Goal: Transaction & Acquisition: Purchase product/service

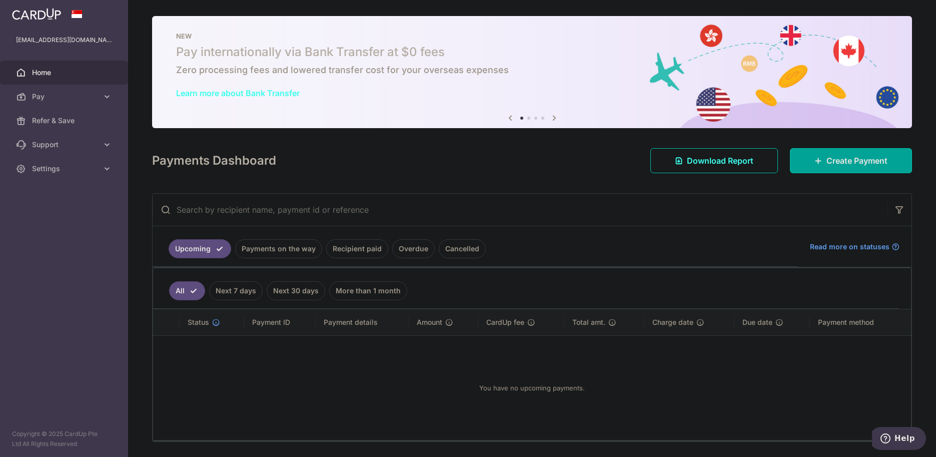
click at [351, 249] on link "Recipient paid" at bounding box center [357, 248] width 62 height 19
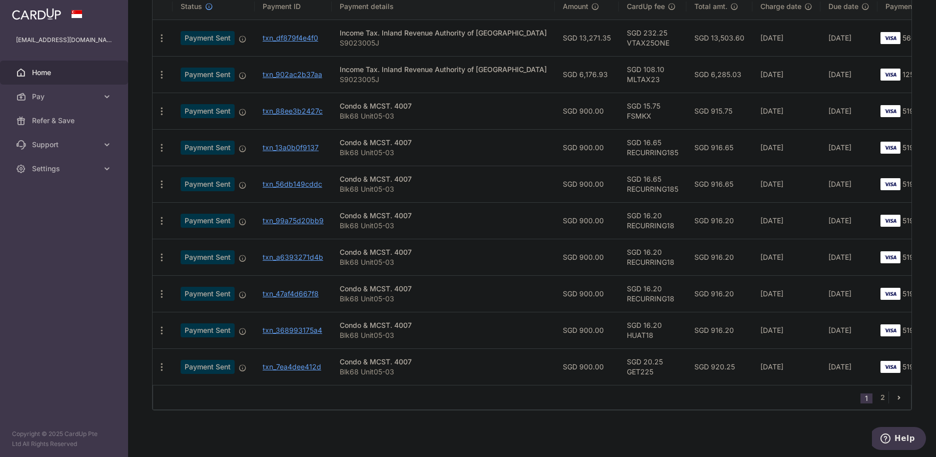
scroll to position [274, 0]
click at [877, 398] on link "2" at bounding box center [883, 397] width 12 height 12
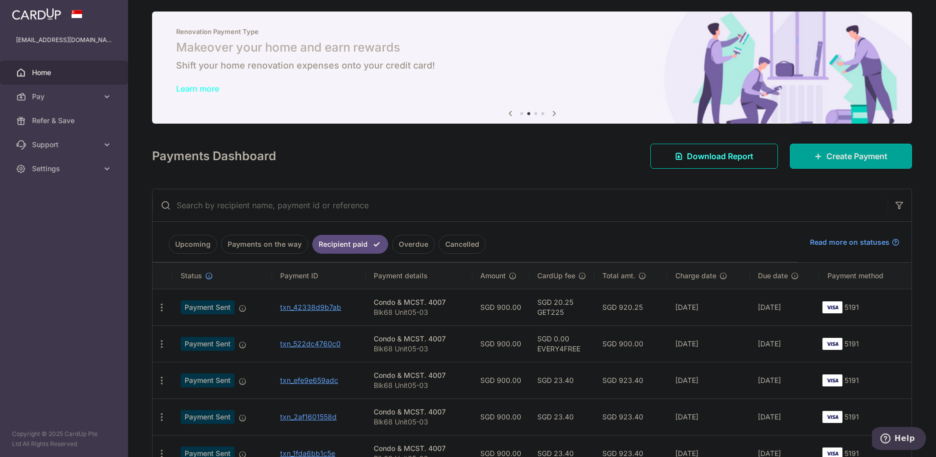
scroll to position [0, 0]
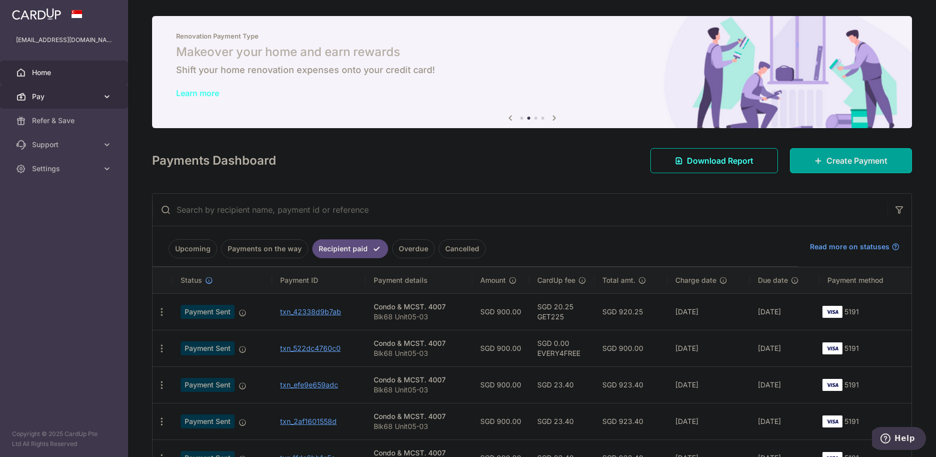
click at [66, 98] on span "Pay" at bounding box center [65, 97] width 66 height 10
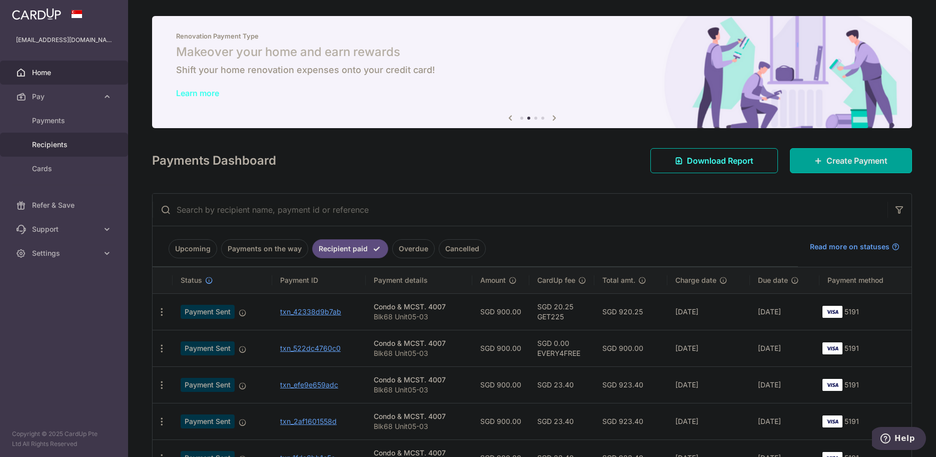
click at [61, 148] on span "Recipients" at bounding box center [65, 145] width 66 height 10
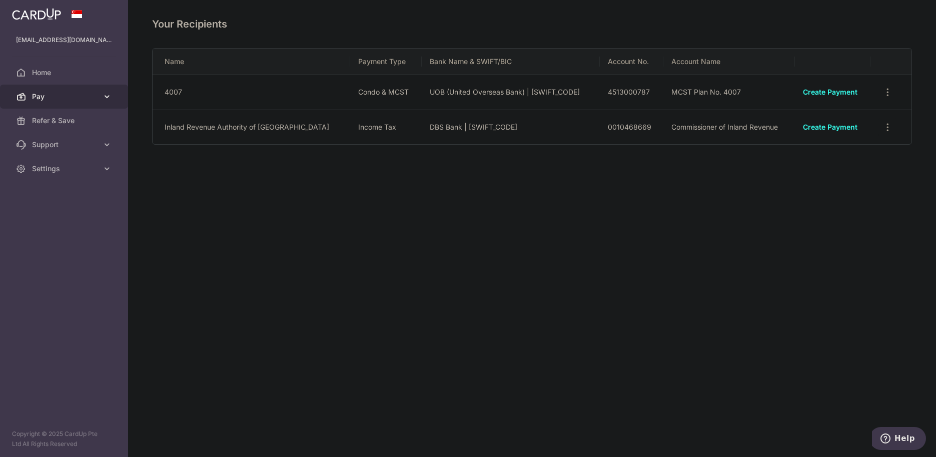
click at [103, 99] on icon at bounding box center [107, 97] width 10 height 10
click at [115, 96] on link "Pay" at bounding box center [64, 97] width 128 height 24
click at [115, 95] on link "Pay" at bounding box center [64, 97] width 128 height 24
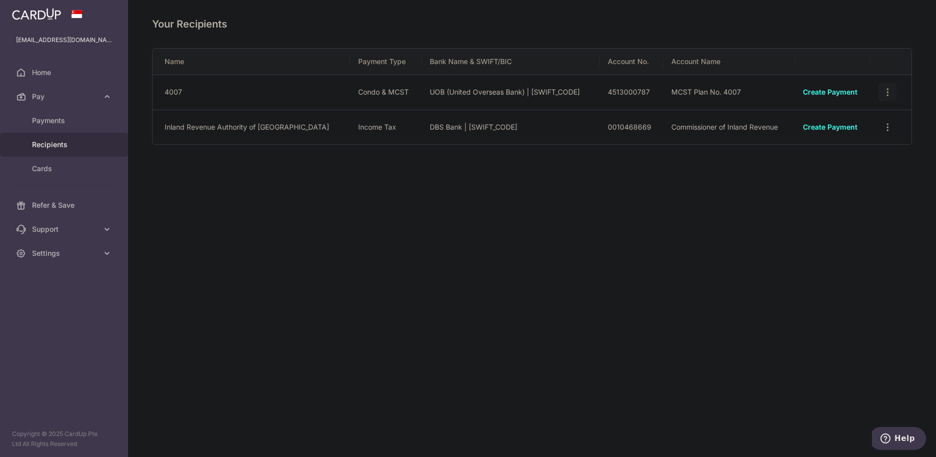
click at [884, 95] on icon "button" at bounding box center [888, 92] width 11 height 11
click at [673, 223] on div "Your Recipients Name Payment Type Bank Name & SWIFT/BIC Account No. Account Nam…" at bounding box center [532, 228] width 808 height 457
click at [74, 76] on span "Home" at bounding box center [65, 73] width 66 height 10
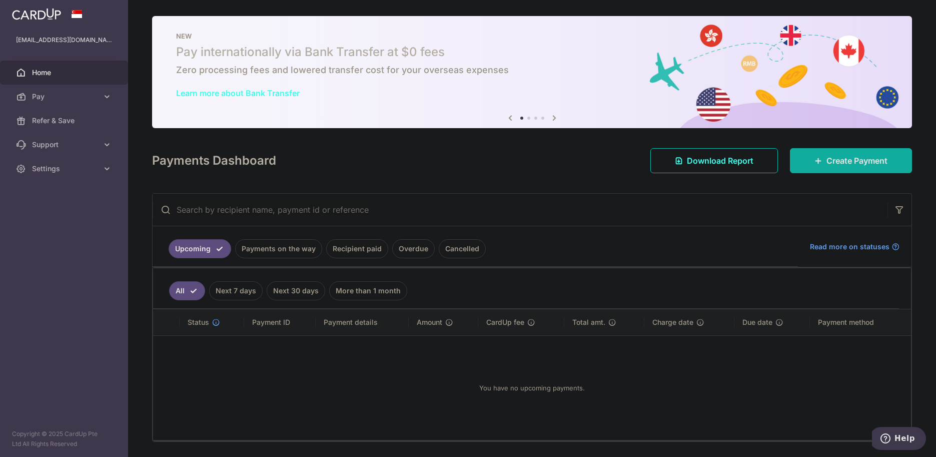
click at [842, 157] on span "Create Payment" at bounding box center [857, 161] width 61 height 12
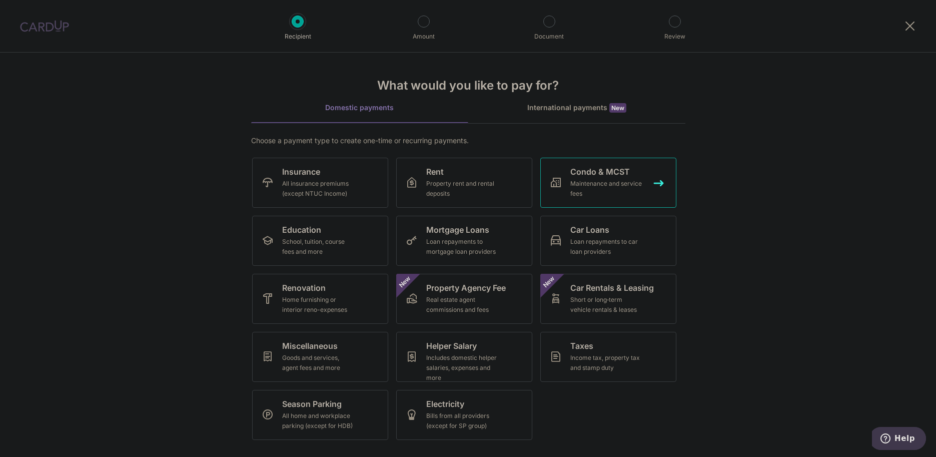
click at [591, 192] on div "Maintenance and service fees" at bounding box center [606, 189] width 72 height 20
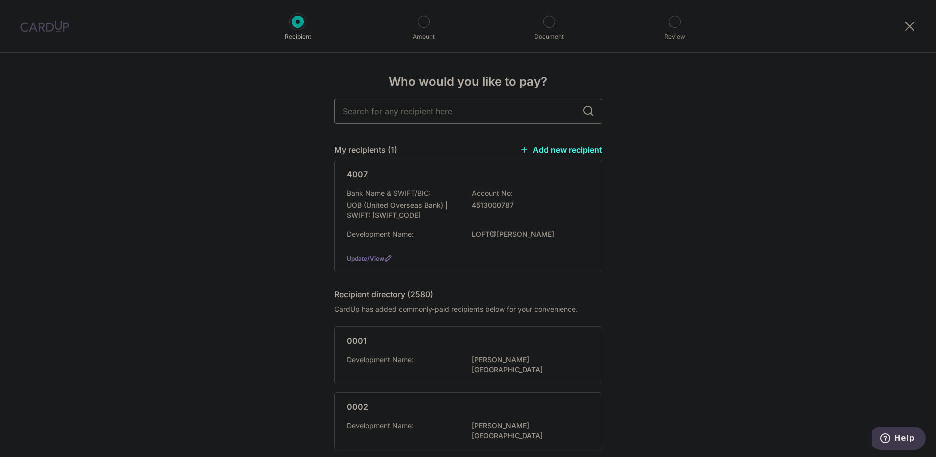
click at [455, 111] on input "text" at bounding box center [468, 111] width 268 height 25
type input "gems"
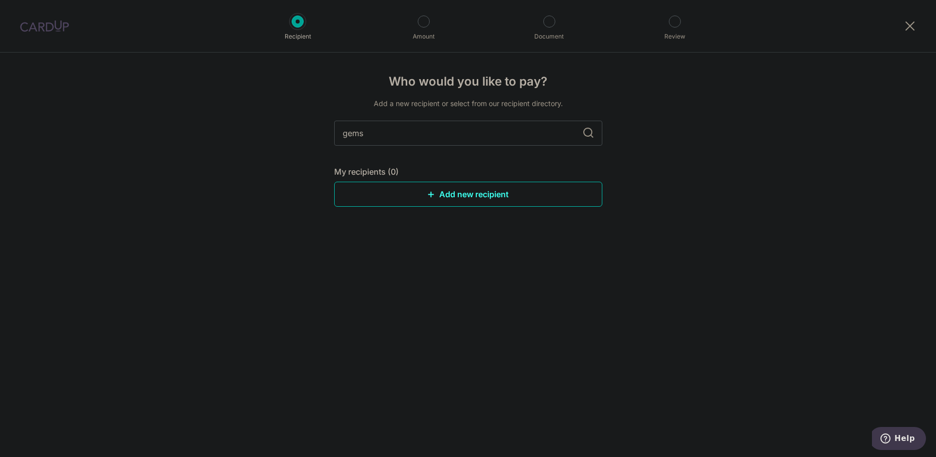
drag, startPoint x: 328, startPoint y: 133, endPoint x: 302, endPoint y: 133, distance: 26.0
click at [302, 133] on div "Who would you like to pay? Add a new recipient or select from our recipient dir…" at bounding box center [468, 255] width 936 height 404
type input "j gate"
drag, startPoint x: 382, startPoint y: 137, endPoint x: 312, endPoint y: 135, distance: 70.6
click at [312, 135] on div "Who would you like to pay? Add a new recipient or select from our recipient dir…" at bounding box center [468, 255] width 936 height 404
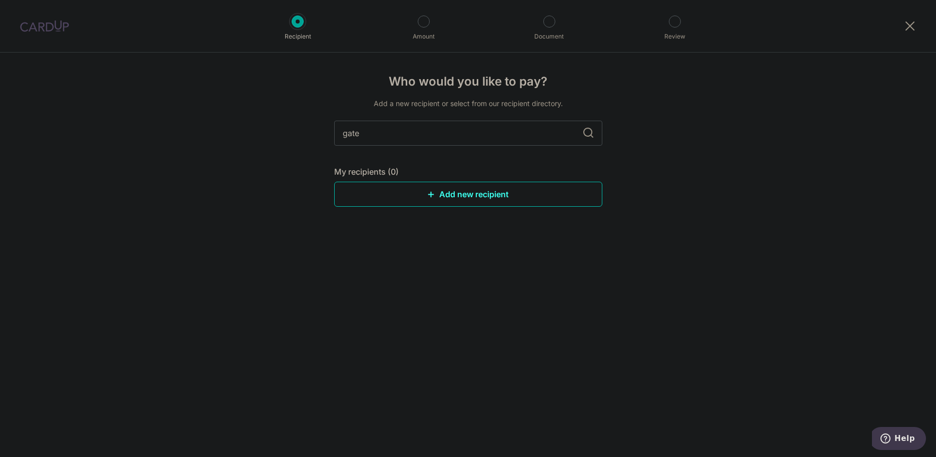
type input "gate"
type input "g"
type input "j"
type input "j gateway"
drag, startPoint x: 372, startPoint y: 135, endPoint x: 280, endPoint y: 134, distance: 91.6
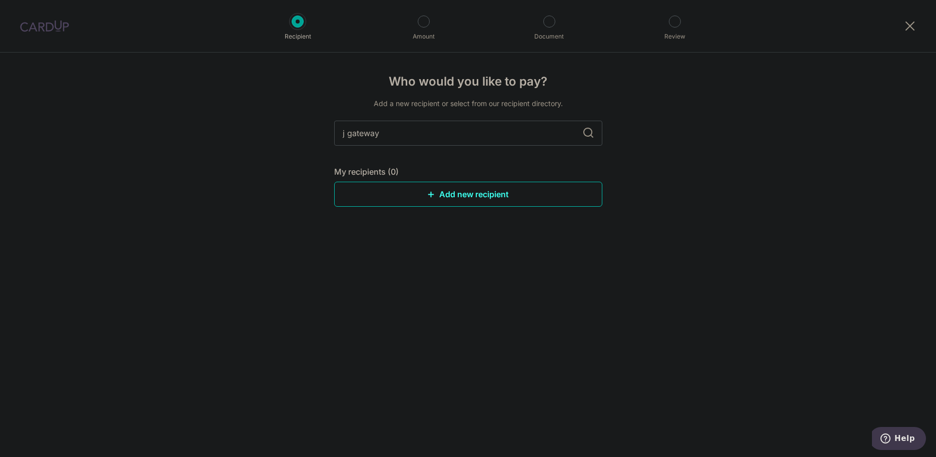
click at [281, 134] on div "Who would you like to pay? Add a new recipient or select from our recipient dir…" at bounding box center [468, 255] width 936 height 404
click at [254, 189] on div "Who would you like to pay? Add a new recipient or select from our recipient dir…" at bounding box center [468, 255] width 936 height 404
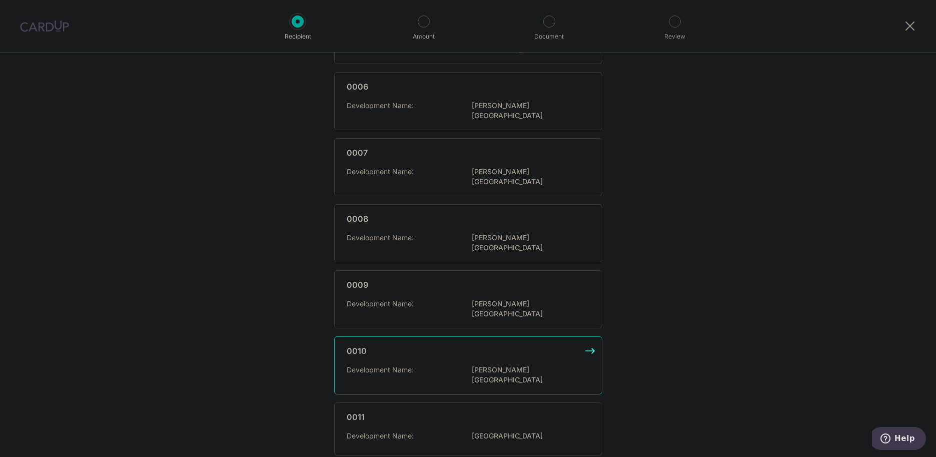
scroll to position [551, 0]
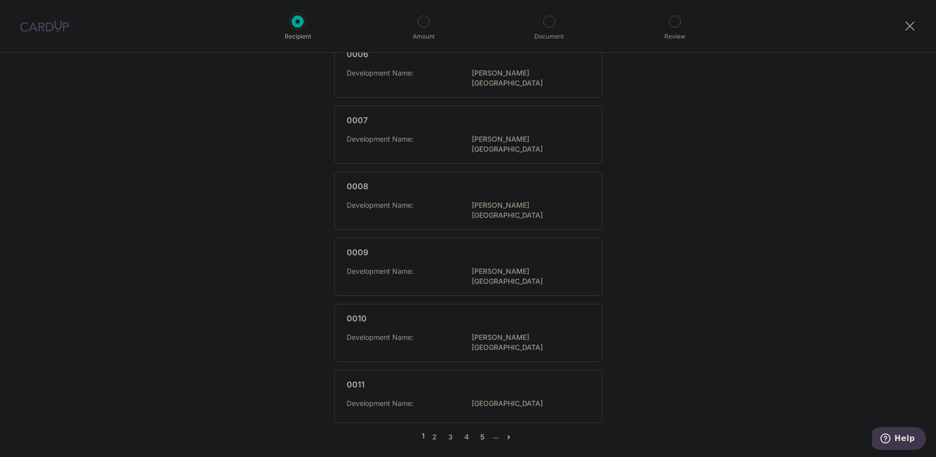
click at [478, 431] on link "5" at bounding box center [483, 437] width 12 height 12
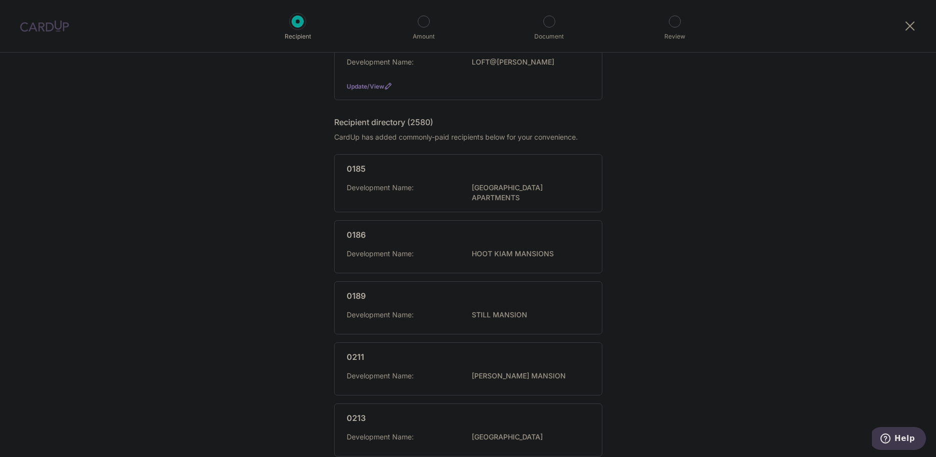
scroll to position [200, 0]
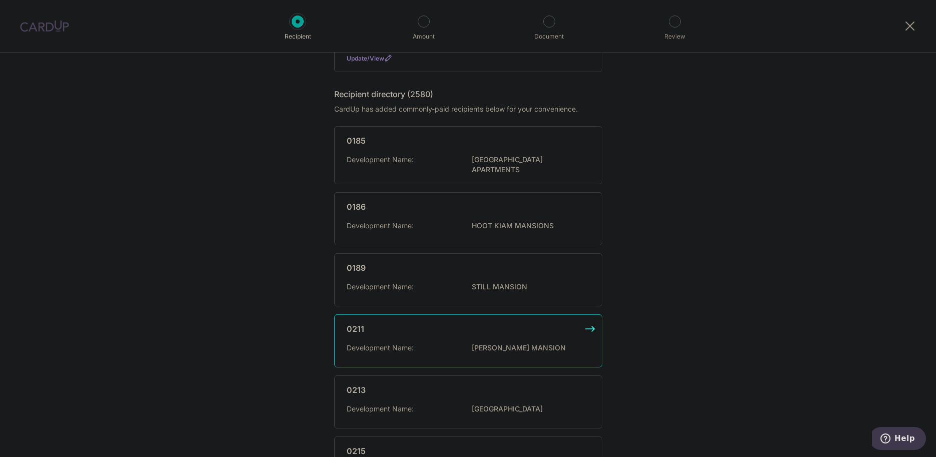
click at [515, 347] on p "SAM LEONG MANSION" at bounding box center [528, 348] width 112 height 10
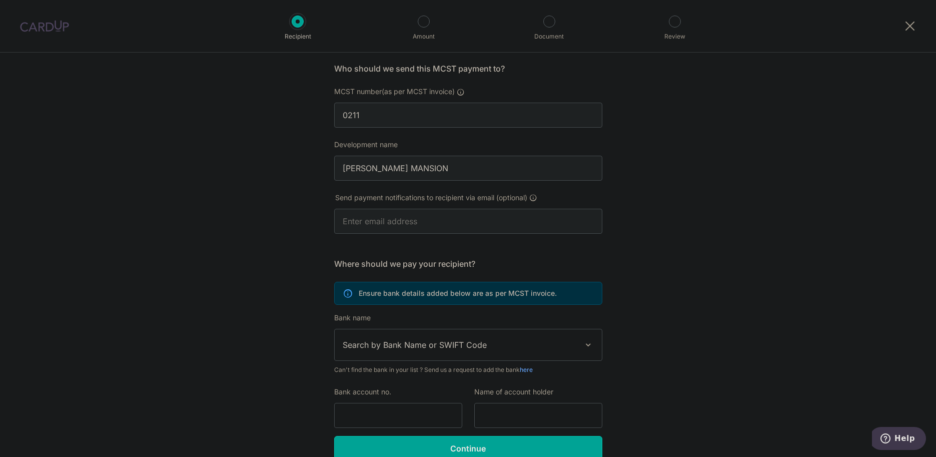
scroll to position [125, 0]
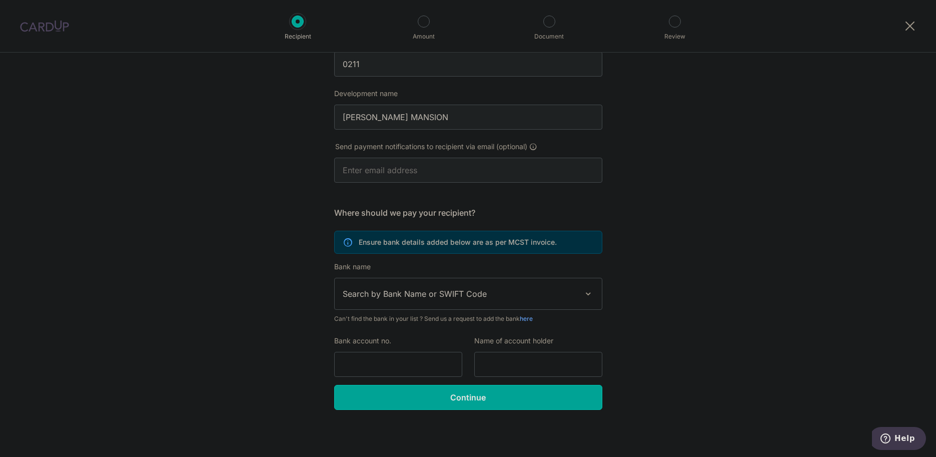
click at [566, 301] on span "Search by Bank Name or SWIFT Code" at bounding box center [468, 293] width 267 height 31
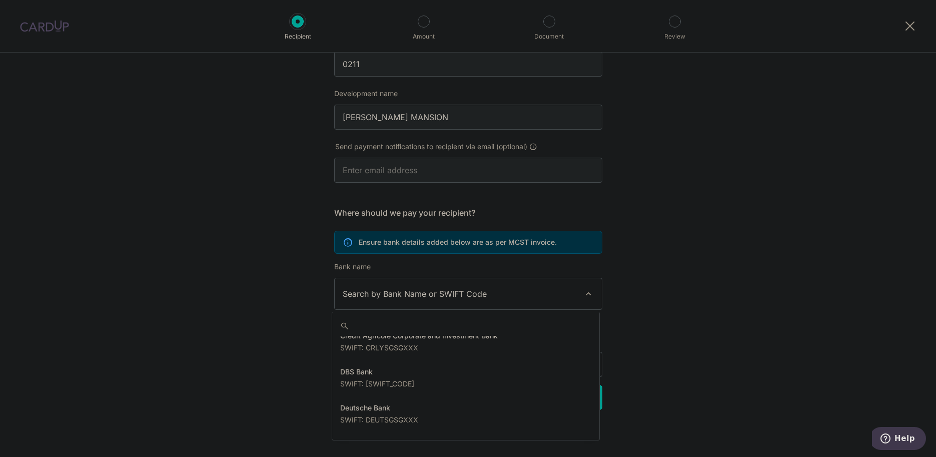
scroll to position [801, 0]
select select "6"
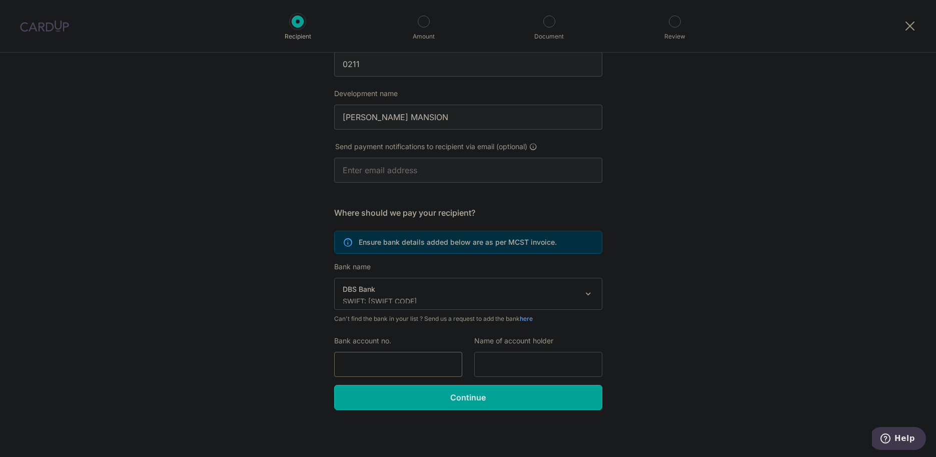
click at [385, 376] on input "Bank account no." at bounding box center [398, 364] width 128 height 25
type input "9363417856"
click at [516, 365] on input "text" at bounding box center [538, 364] width 128 height 25
type input "[DATE][PERSON_NAME]"
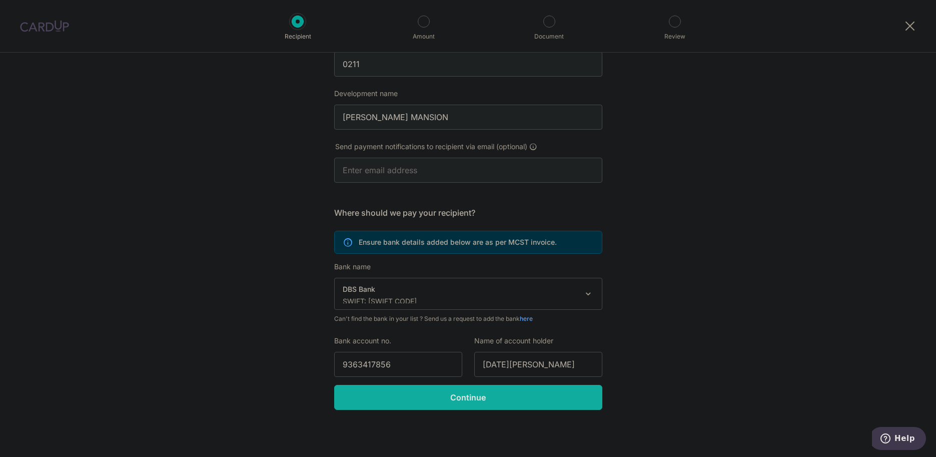
click at [496, 402] on input "Continue" at bounding box center [468, 397] width 268 height 25
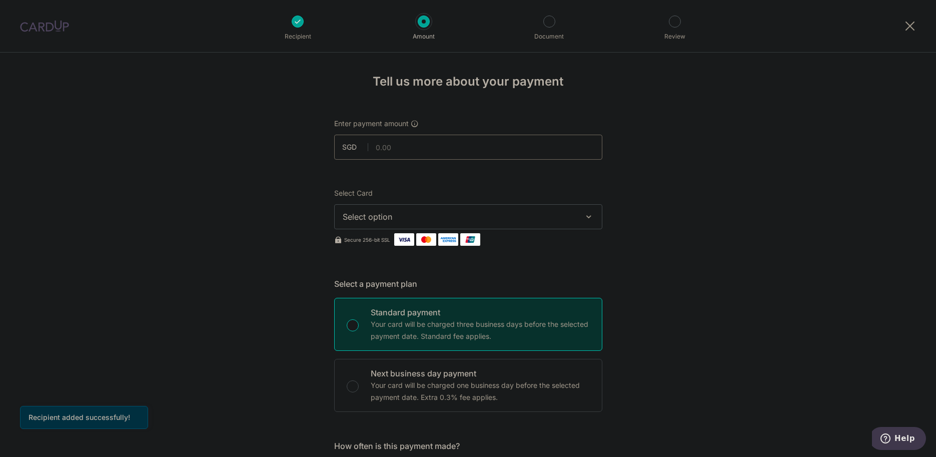
click at [417, 143] on input "text" at bounding box center [468, 147] width 268 height 25
type input "100.00"
click at [390, 231] on div "Select Card Select option Add credit card Your Cards **** 5191 **** 1257 **** 4…" at bounding box center [468, 217] width 268 height 58
click at [395, 199] on div "Select Card Select option Add credit card Your Cards **** 5191 **** 1257 **** 4…" at bounding box center [468, 208] width 268 height 41
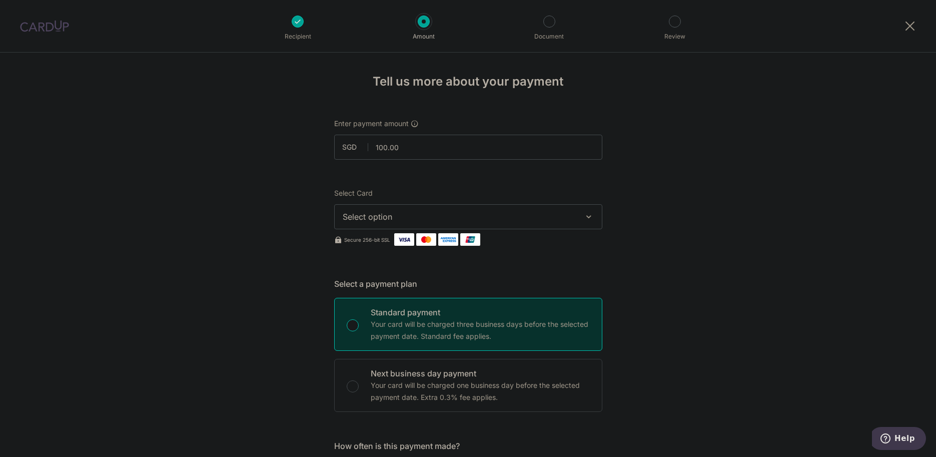
click at [395, 204] on button "Select option" at bounding box center [468, 216] width 268 height 25
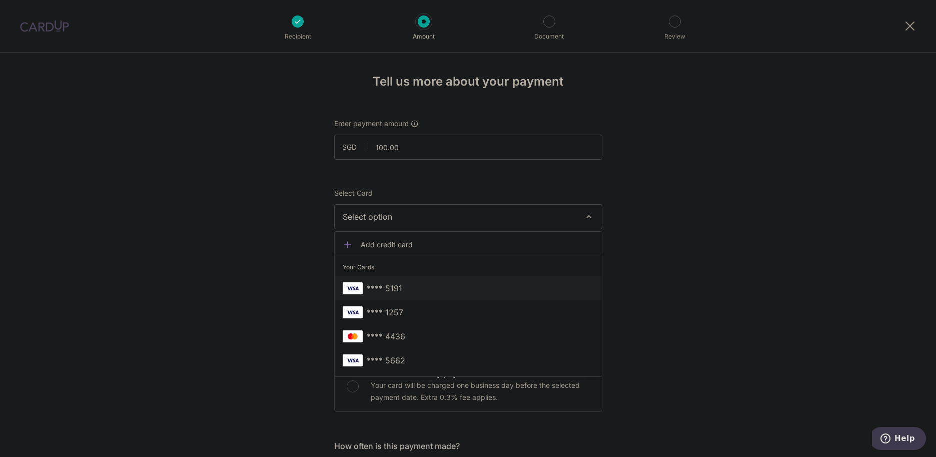
click at [395, 287] on span "**** 5191" at bounding box center [385, 288] width 36 height 12
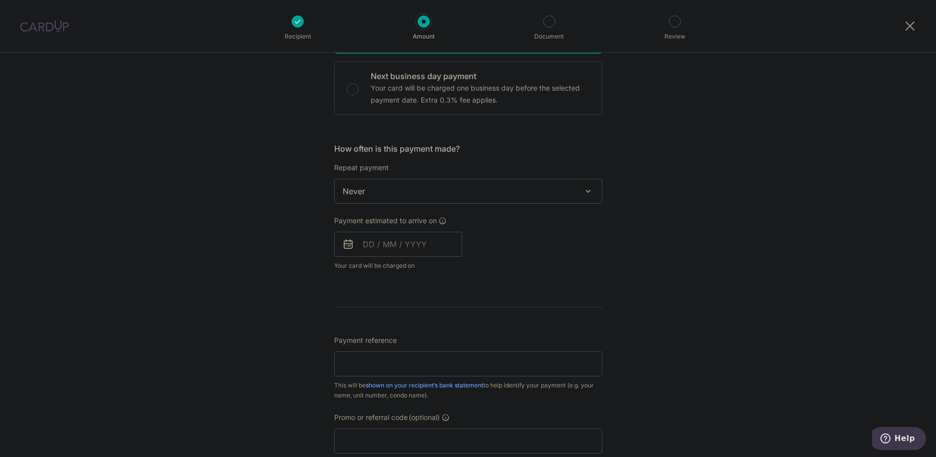
scroll to position [350, 0]
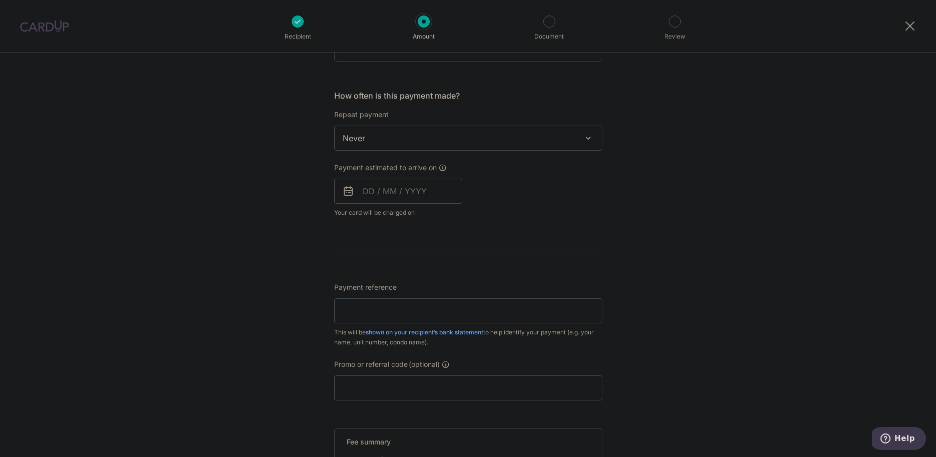
click at [372, 139] on span "Never" at bounding box center [468, 138] width 267 height 24
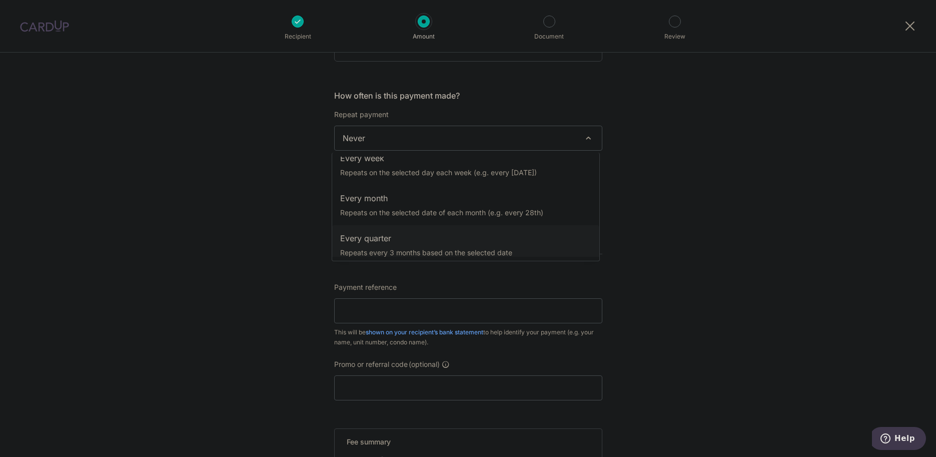
scroll to position [50, 0]
select select "3"
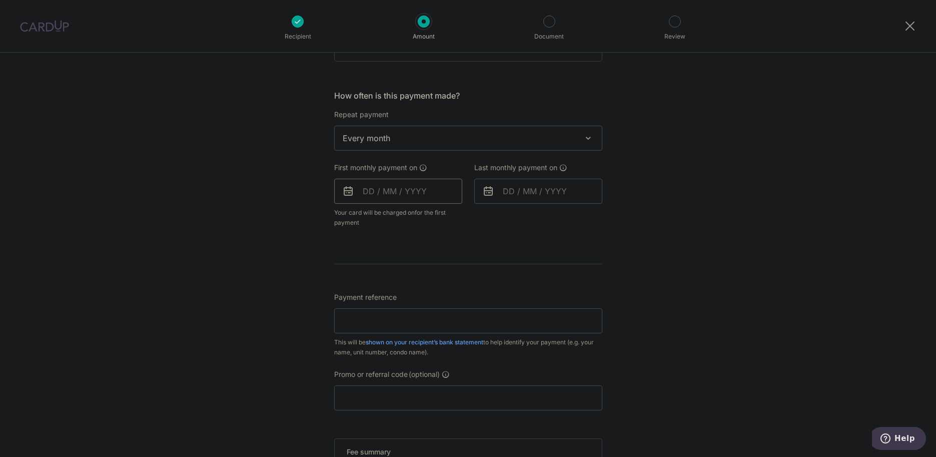
click at [401, 197] on input "text" at bounding box center [398, 191] width 128 height 25
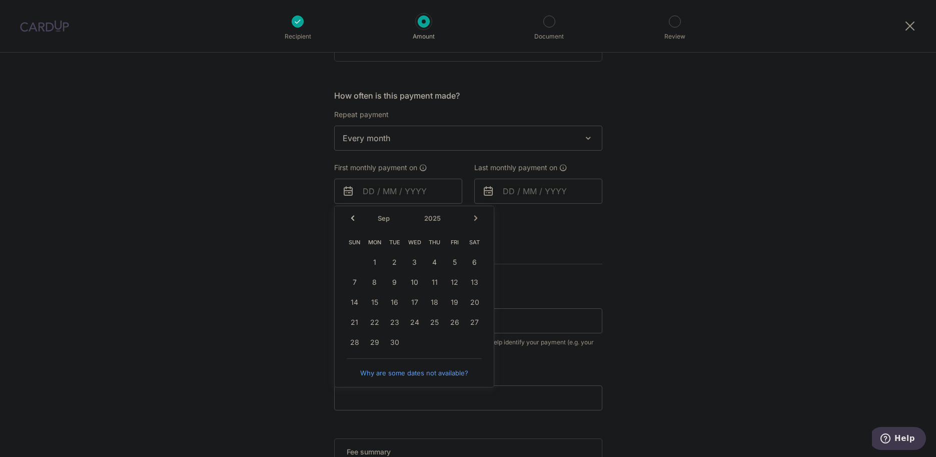
click at [475, 216] on link "Next" at bounding box center [476, 218] width 12 height 12
click at [414, 266] on link "1" at bounding box center [415, 262] width 16 height 16
type input "01/10/2025"
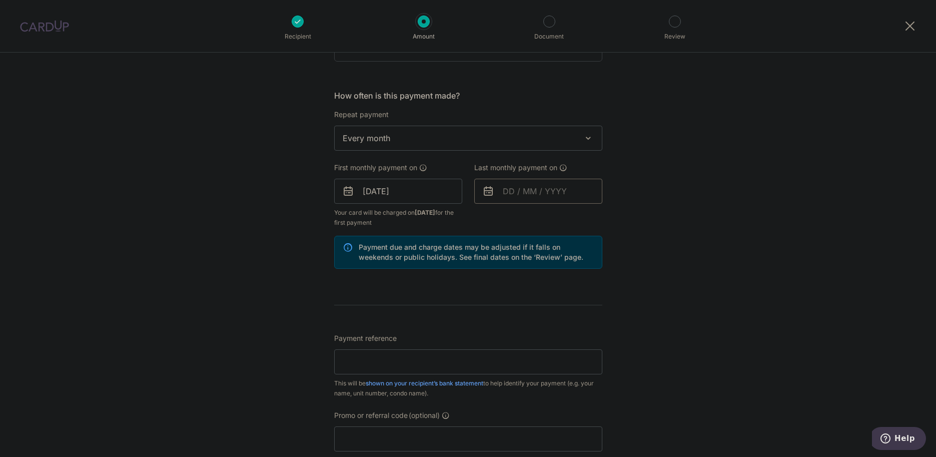
click at [537, 193] on input "text" at bounding box center [538, 191] width 128 height 25
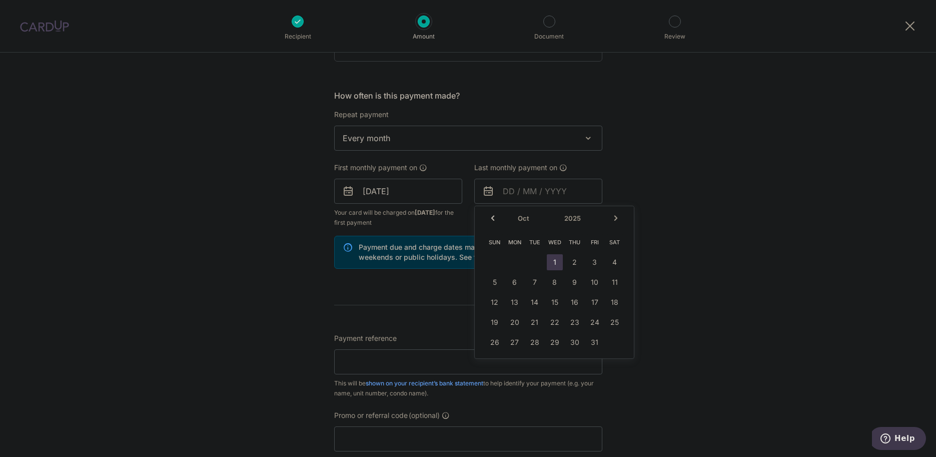
click at [614, 216] on link "Next" at bounding box center [616, 218] width 12 height 12
click at [509, 261] on link "1" at bounding box center [515, 262] width 16 height 16
type input "01/12/2025"
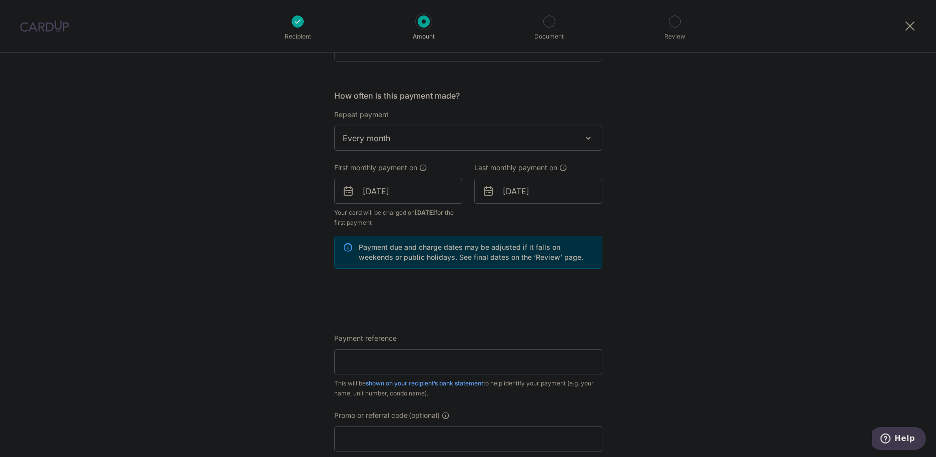
click at [636, 218] on div "Tell us more about your payment Enter payment amount SGD 100.00 100.00 Recipien…" at bounding box center [468, 200] width 936 height 997
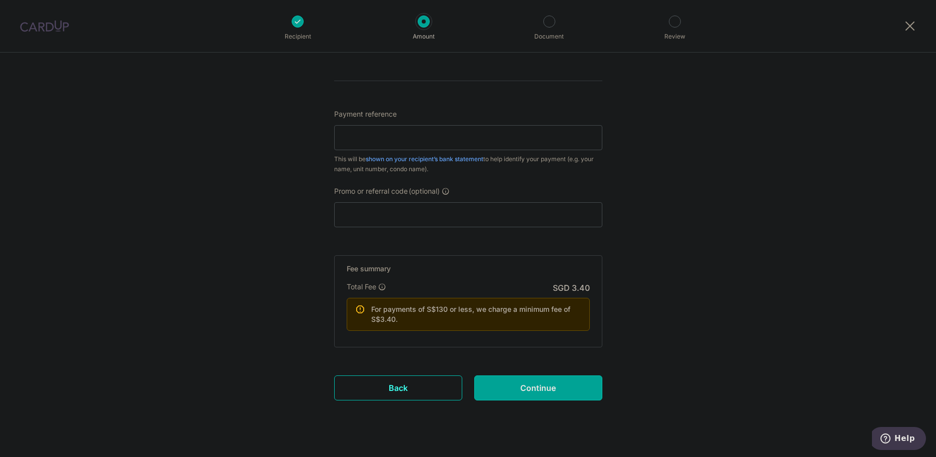
scroll to position [593, 0]
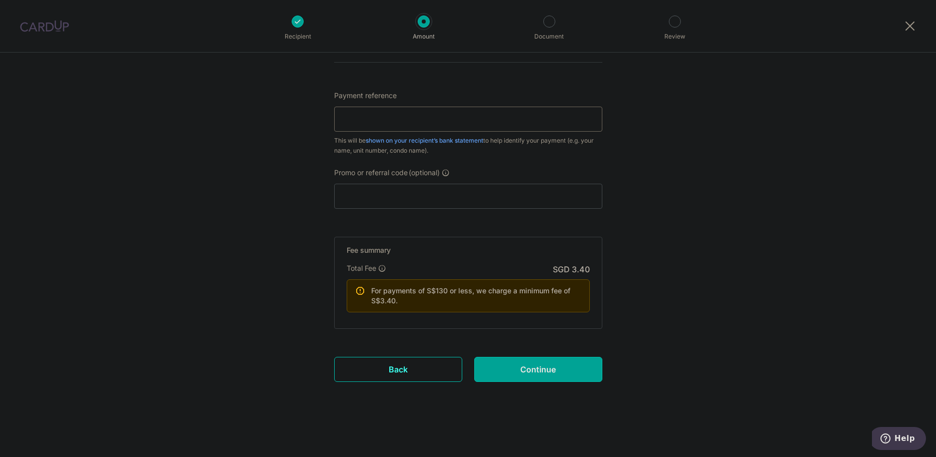
click at [395, 122] on input "Payment reference" at bounding box center [468, 119] width 268 height 25
type input "Blk2 Unit0612"
drag, startPoint x: 430, startPoint y: 118, endPoint x: 289, endPoint y: 119, distance: 141.1
click at [367, 124] on input "Payment reference" at bounding box center [468, 119] width 268 height 25
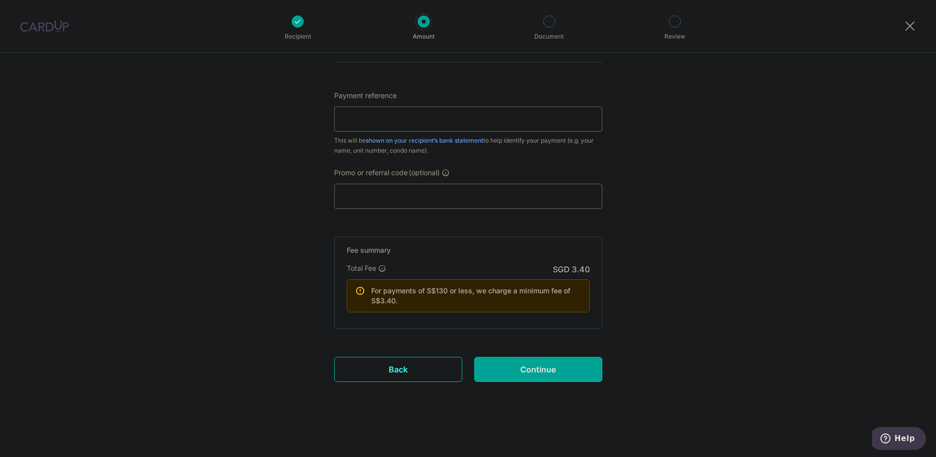
type input "S8242125D"
click at [393, 200] on input "Promo or referral code (optional)" at bounding box center [468, 196] width 268 height 25
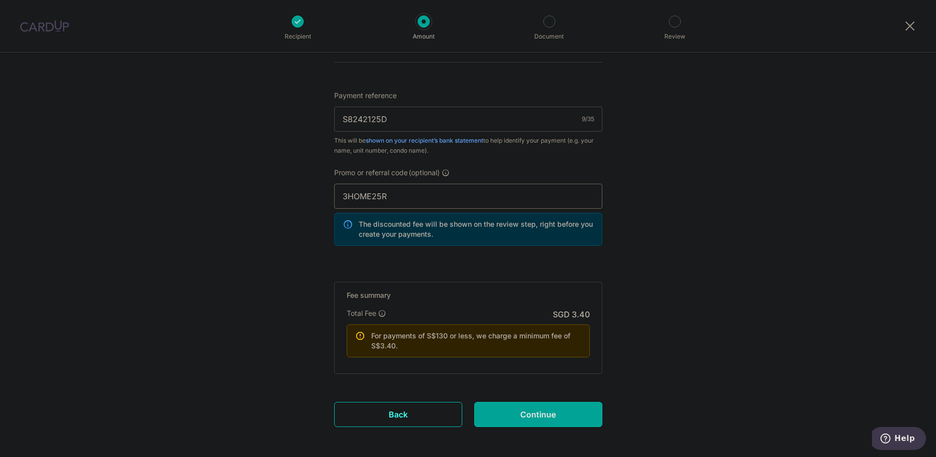
type input "3HOME25R"
drag, startPoint x: 208, startPoint y: 256, endPoint x: 224, endPoint y: 256, distance: 16.0
click at [514, 421] on input "Continue" at bounding box center [538, 414] width 128 height 25
type input "Create Schedule"
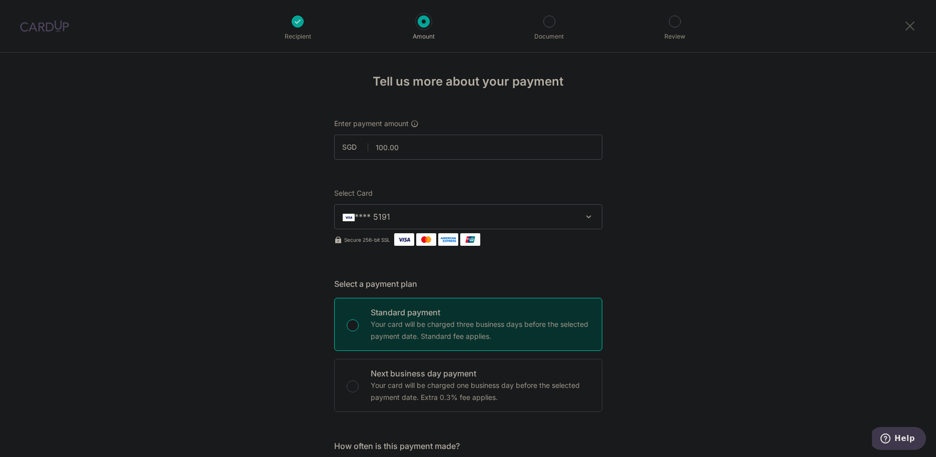
drag, startPoint x: 904, startPoint y: 28, endPoint x: 514, endPoint y: 45, distance: 390.1
click at [904, 28] on link at bounding box center [910, 26] width 12 height 12
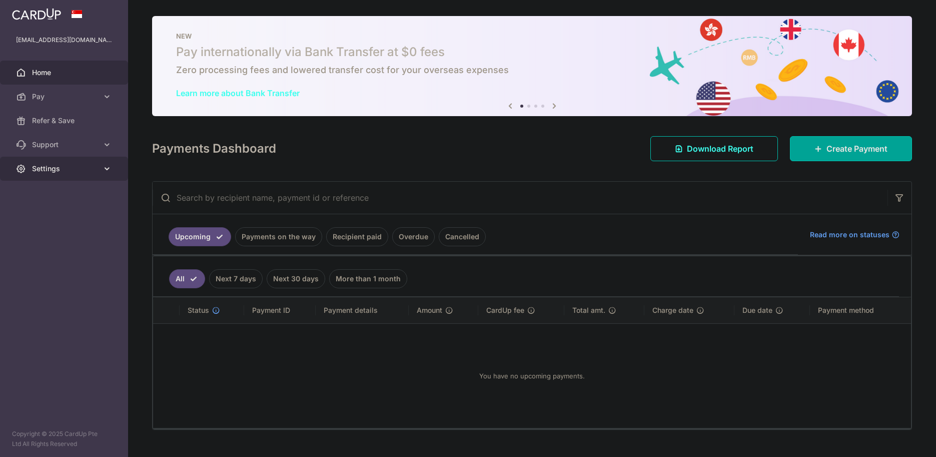
click at [46, 170] on span "Settings" at bounding box center [65, 169] width 66 height 10
click at [84, 217] on span "Logout" at bounding box center [65, 217] width 66 height 10
